Goal: Navigation & Orientation: Find specific page/section

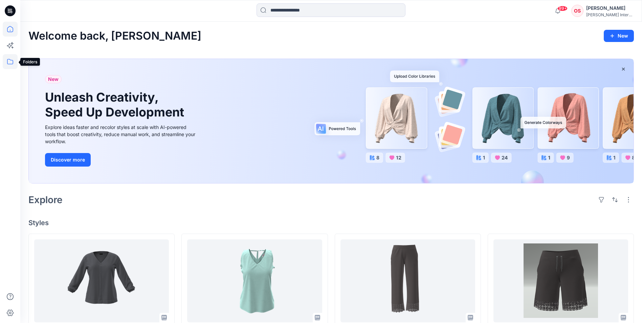
click at [9, 58] on icon at bounding box center [10, 61] width 15 height 15
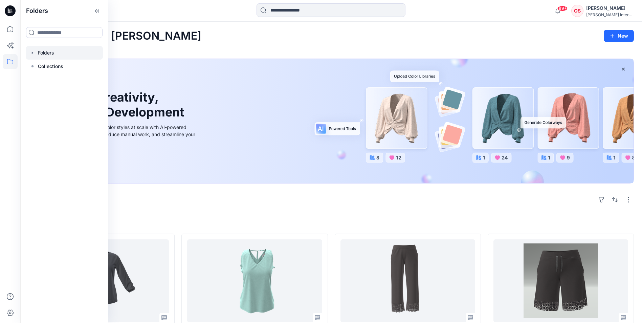
click at [53, 54] on div at bounding box center [64, 53] width 77 height 14
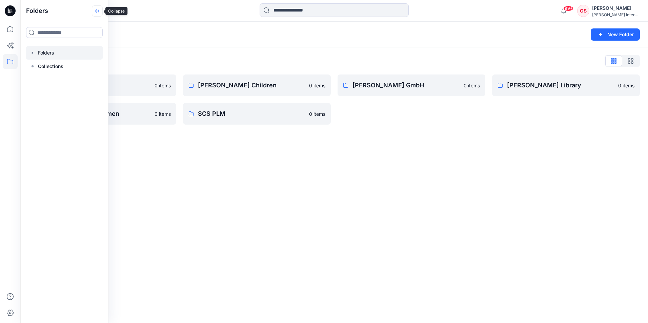
click at [94, 11] on icon at bounding box center [97, 10] width 11 height 11
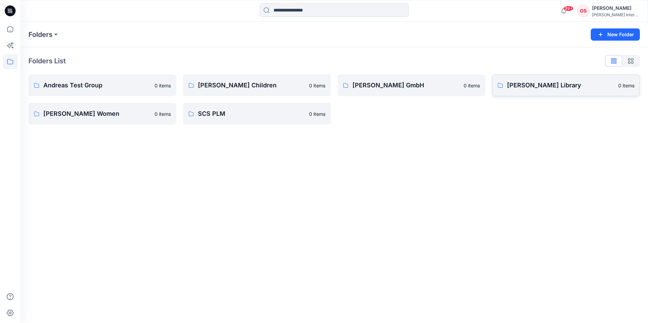
click at [524, 84] on p "[PERSON_NAME] Library" at bounding box center [560, 85] width 107 height 9
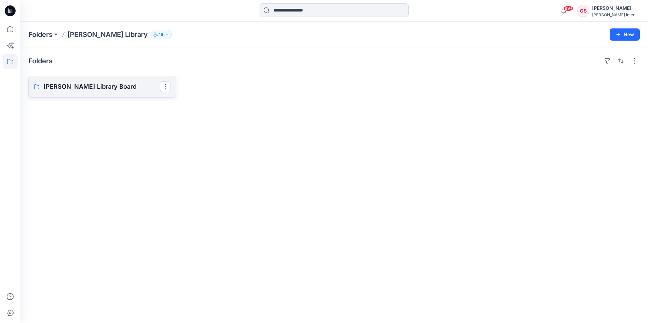
click at [87, 86] on p "[PERSON_NAME] Library Board" at bounding box center [101, 86] width 117 height 9
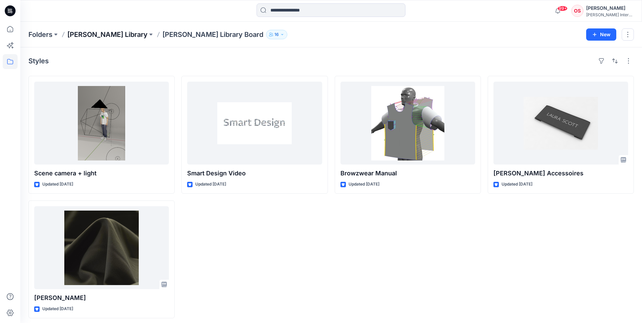
click at [74, 33] on p "[PERSON_NAME] Library" at bounding box center [107, 34] width 80 height 9
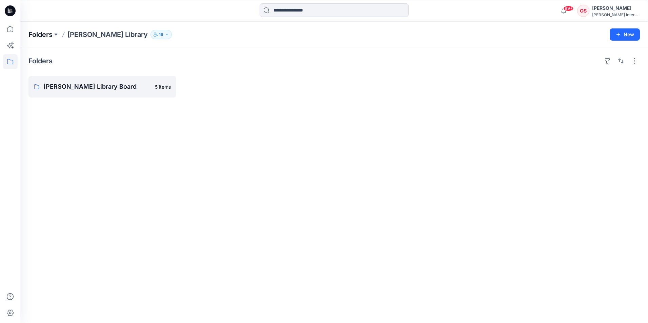
click at [50, 35] on p "Folders" at bounding box center [40, 34] width 24 height 9
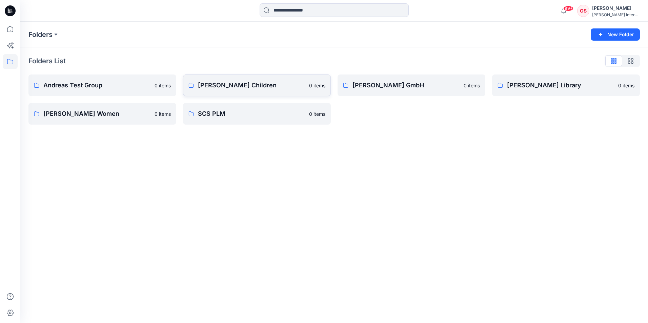
click at [214, 84] on p "[PERSON_NAME] Children" at bounding box center [251, 85] width 107 height 9
click at [82, 109] on link "[PERSON_NAME] Women 0 items" at bounding box center [102, 114] width 148 height 22
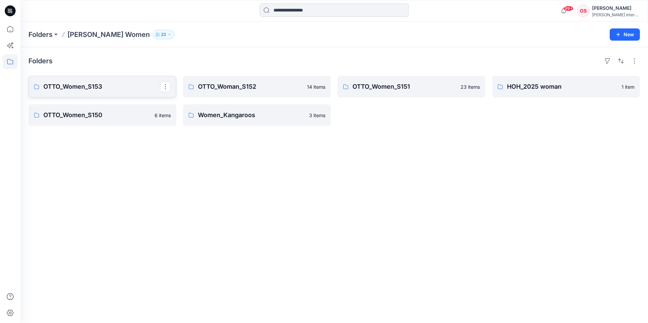
click at [123, 84] on p "OTTO_Women_S153" at bounding box center [101, 86] width 117 height 9
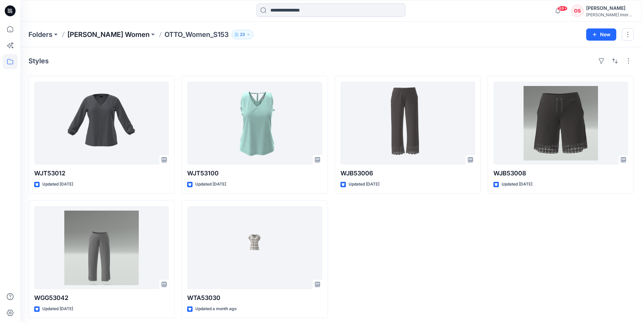
click at [79, 35] on p "[PERSON_NAME] Women" at bounding box center [108, 34] width 82 height 9
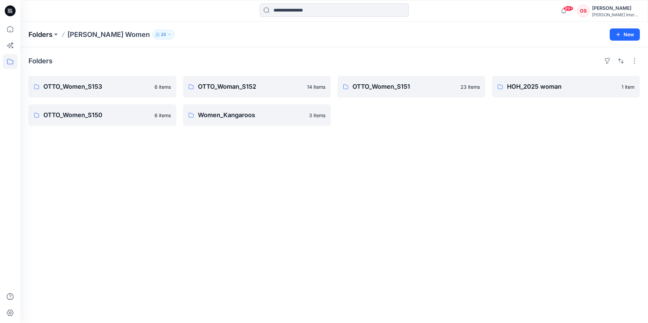
click at [45, 34] on p "Folders" at bounding box center [40, 34] width 24 height 9
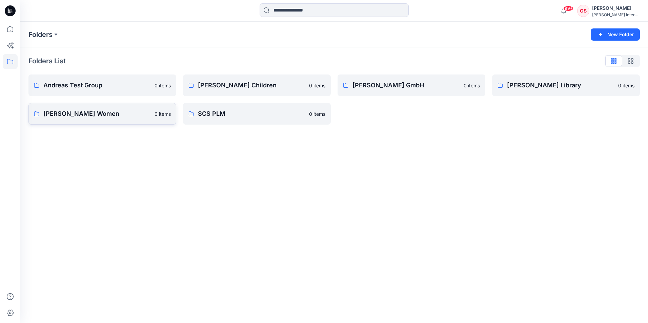
click at [133, 111] on p "[PERSON_NAME] Women" at bounding box center [96, 113] width 107 height 9
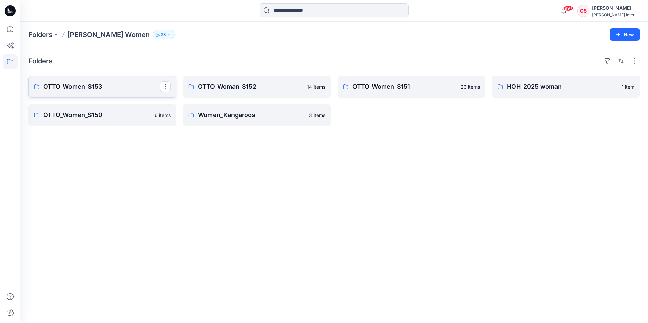
click at [123, 90] on p "OTTO_Women_S153" at bounding box center [101, 86] width 117 height 9
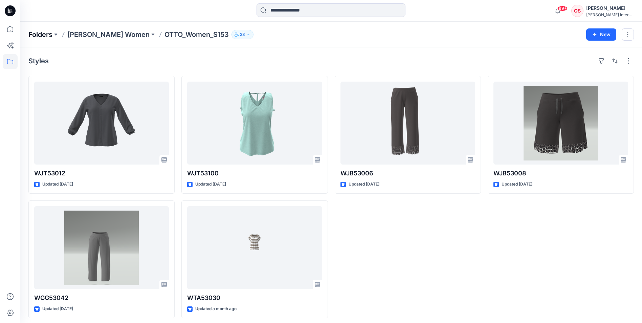
click at [48, 33] on p "Folders" at bounding box center [40, 34] width 24 height 9
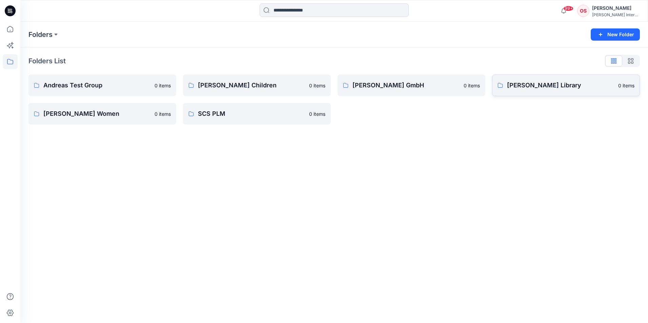
click at [528, 86] on p "[PERSON_NAME] Library" at bounding box center [560, 85] width 107 height 9
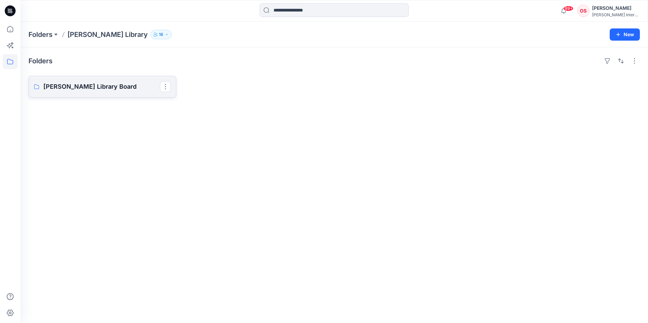
click at [94, 92] on link "[PERSON_NAME] Library Board" at bounding box center [102, 87] width 148 height 22
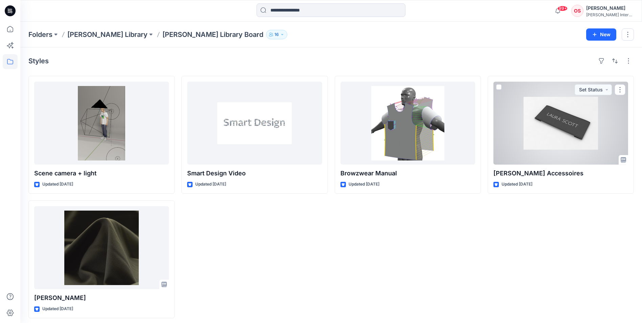
click at [532, 138] on div at bounding box center [561, 123] width 135 height 83
